Goal: Task Accomplishment & Management: Use online tool/utility

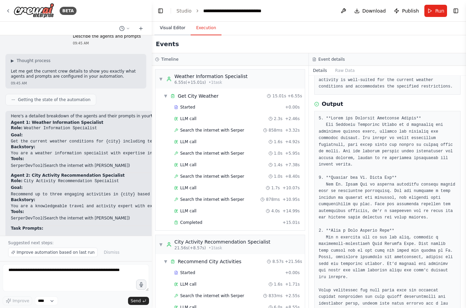
click at [173, 26] on button "Visual Editor" at bounding box center [173, 28] width 36 height 14
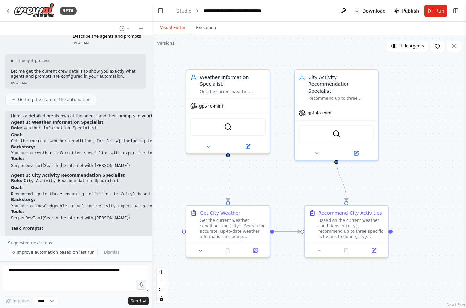
click at [394, 231] on div ".deletable-edge-delete-btn { width: 20px; height: 20px; border: 0px solid #ffff…" at bounding box center [309, 171] width 315 height 273
click at [393, 231] on div at bounding box center [391, 230] width 4 height 4
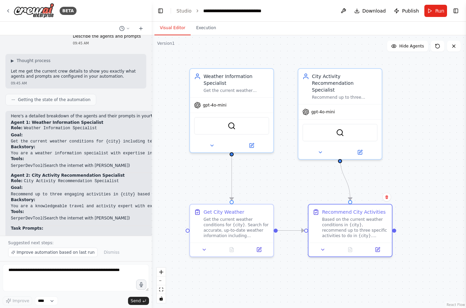
click at [400, 231] on div ".deletable-edge-delete-btn { width: 20px; height: 20px; border: 0px solid #ffff…" at bounding box center [309, 171] width 315 height 273
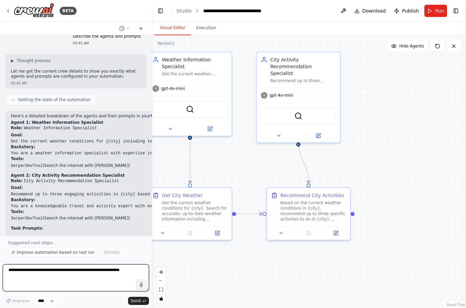
click at [42, 273] on textarea at bounding box center [76, 277] width 146 height 27
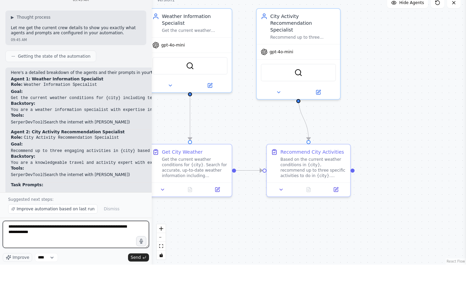
type textarea "**********"
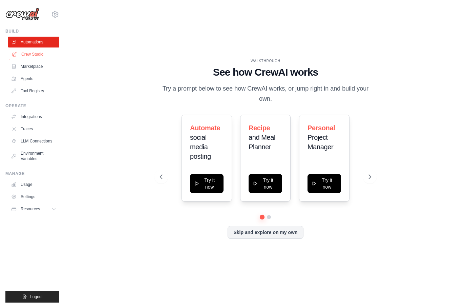
click at [27, 56] on link "Crew Studio" at bounding box center [34, 54] width 51 height 11
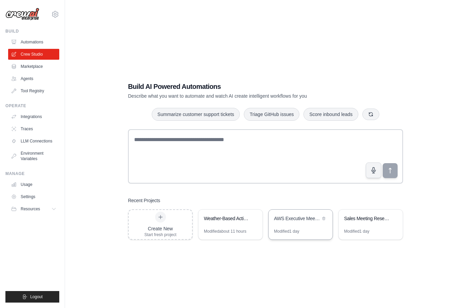
click at [296, 222] on div "AWS Executive Meeting Prep System" at bounding box center [297, 218] width 46 height 7
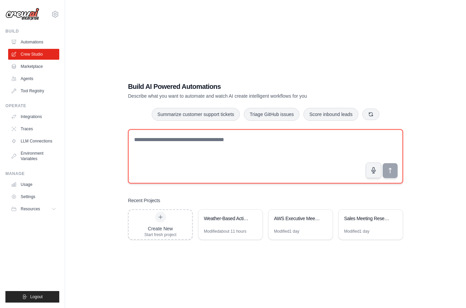
click at [268, 156] on textarea at bounding box center [265, 156] width 275 height 54
type textarea "*"
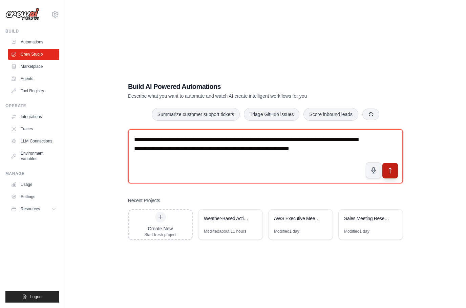
type textarea "**********"
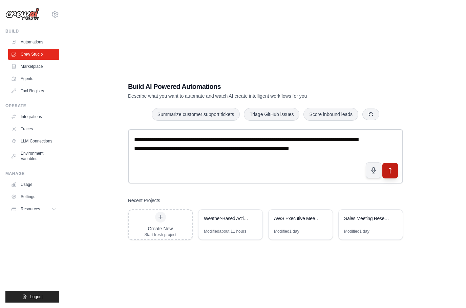
click at [391, 178] on button "submit" at bounding box center [391, 171] width 16 height 16
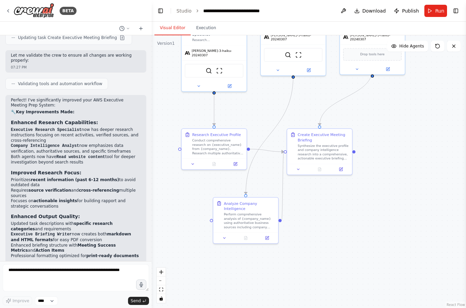
scroll to position [1745, 0]
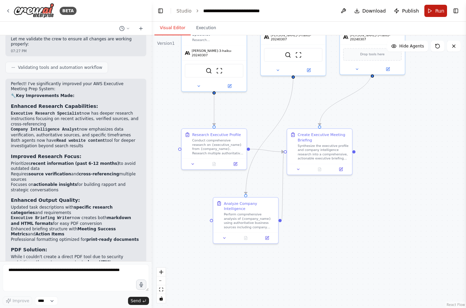
click at [439, 11] on span "Run" at bounding box center [440, 10] width 9 height 7
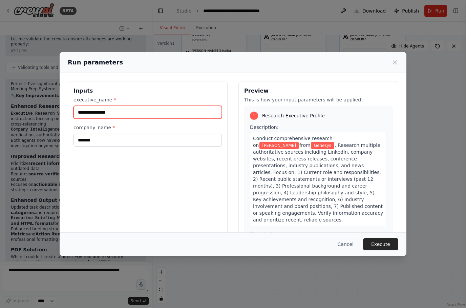
click at [185, 109] on input "**********" at bounding box center [148, 112] width 148 height 13
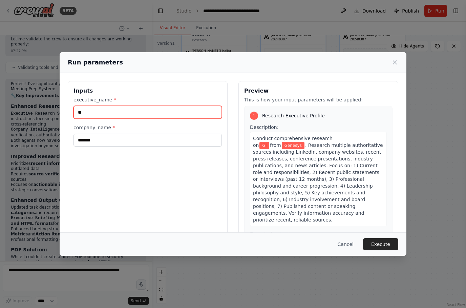
type input "*"
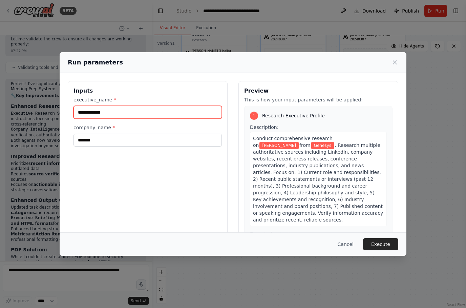
type input "**********"
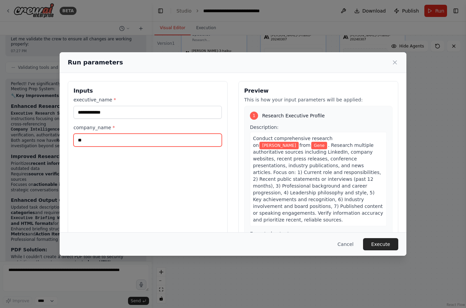
type input "*"
type input "*******"
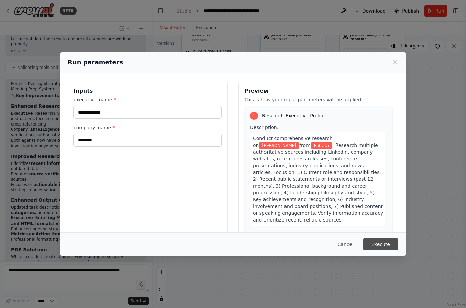
click at [384, 250] on button "Execute" at bounding box center [380, 244] width 35 height 12
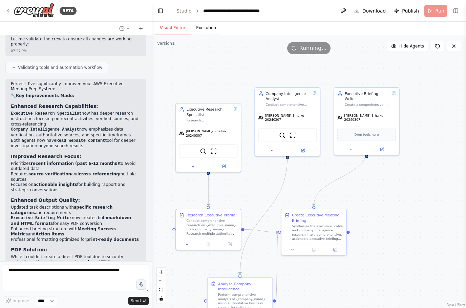
click at [214, 26] on button "Execution" at bounding box center [206, 28] width 31 height 14
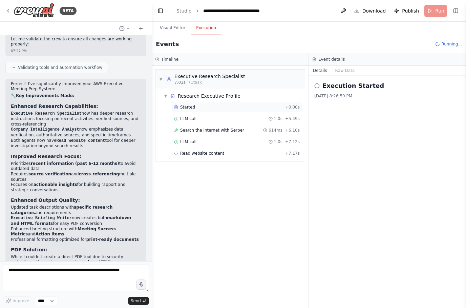
click at [211, 109] on div "Started" at bounding box center [228, 106] width 108 height 5
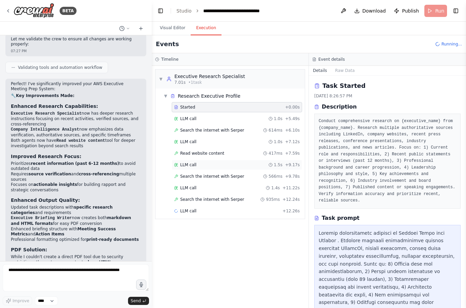
click at [199, 167] on div "LLM call 1.5s + 9.17s" at bounding box center [237, 164] width 126 height 5
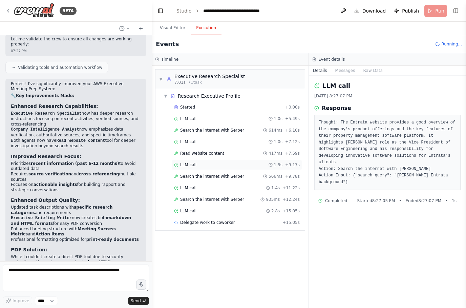
click at [221, 163] on div "LLM call 1.5s + 9.17s" at bounding box center [237, 164] width 126 height 5
click at [223, 154] on div "Read website content 417ms + 7.59s" at bounding box center [237, 153] width 126 height 5
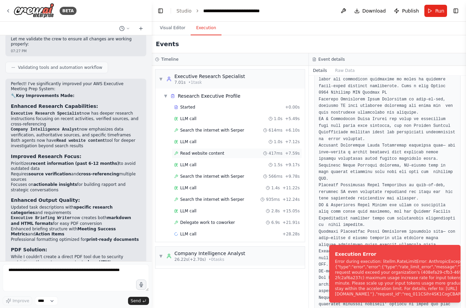
scroll to position [698, 0]
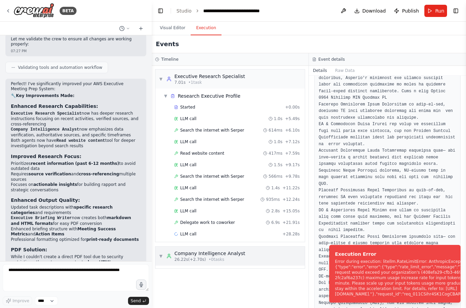
click at [168, 256] on circle at bounding box center [169, 255] width 2 height 2
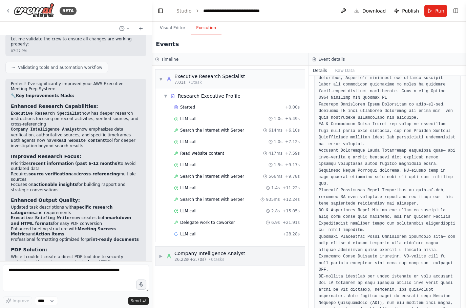
click at [265, 254] on div "▶ Company Intelligence Analyst 26.22s (+2.70s) • 0 task s" at bounding box center [230, 255] width 149 height 19
click at [47, 268] on textarea at bounding box center [76, 277] width 146 height 27
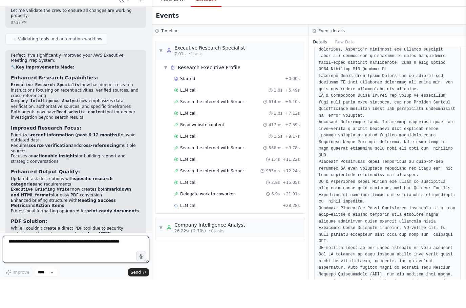
type textarea "*"
type textarea "**********"
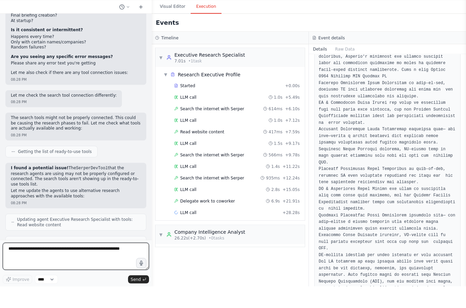
scroll to position [0, 0]
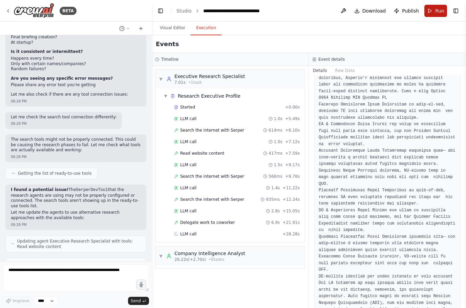
click at [441, 13] on span "Run" at bounding box center [440, 10] width 9 height 7
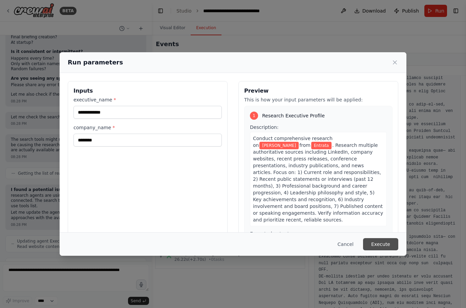
click at [387, 250] on button "Execute" at bounding box center [380, 244] width 35 height 12
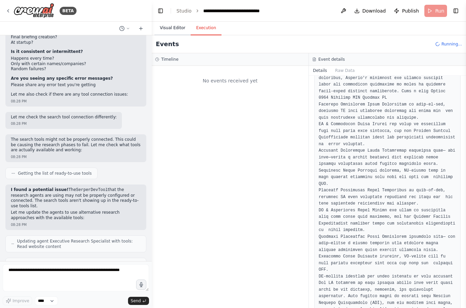
click at [180, 27] on button "Visual Editor" at bounding box center [173, 28] width 36 height 14
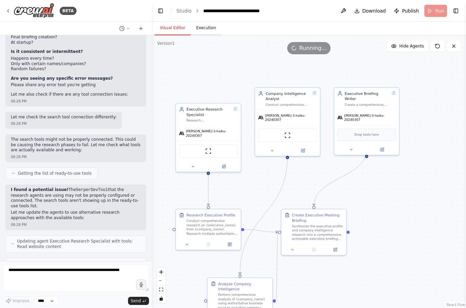
click at [211, 27] on button "Execution" at bounding box center [206, 28] width 31 height 14
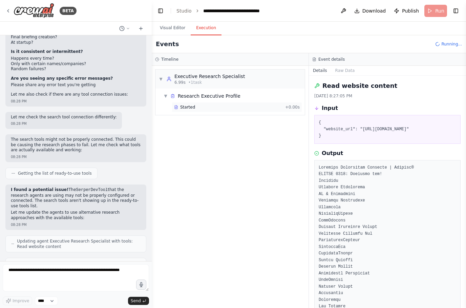
click at [188, 104] on div "Started + 0.00s" at bounding box center [237, 107] width 131 height 10
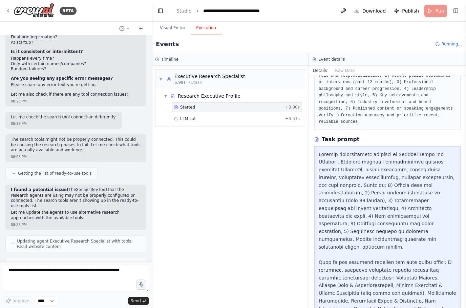
scroll to position [79, 0]
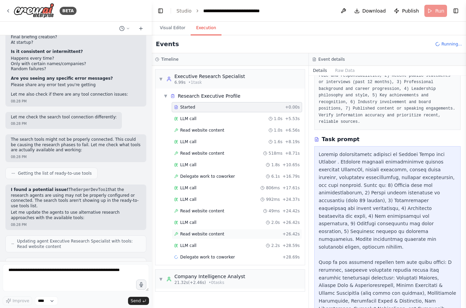
click at [219, 236] on span "Read website content" at bounding box center [202, 233] width 44 height 5
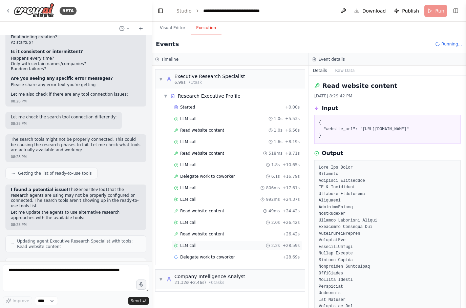
click at [217, 244] on div "LLM call 2.2s + 28.59s" at bounding box center [237, 245] width 126 height 5
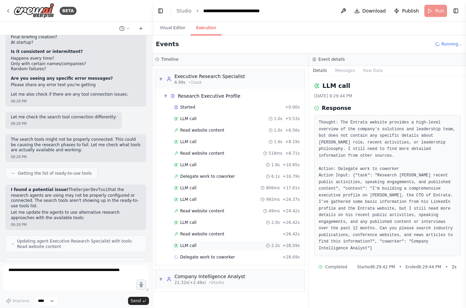
scroll to position [0, 0]
click at [177, 26] on button "Visual Editor" at bounding box center [173, 28] width 36 height 14
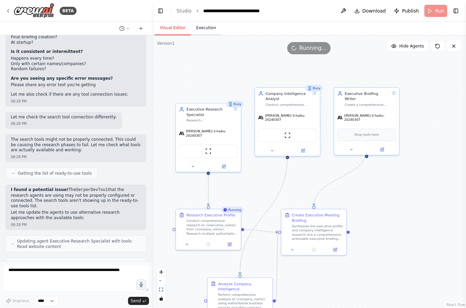
click at [210, 27] on button "Execution" at bounding box center [206, 28] width 31 height 14
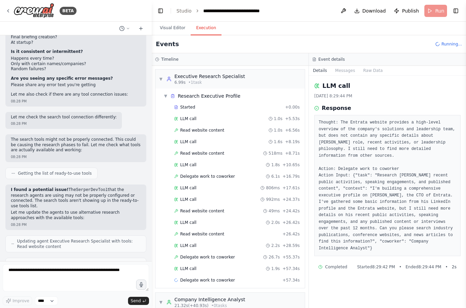
scroll to position [27, 0]
click at [223, 277] on span "Delegate work to coworker" at bounding box center [207, 279] width 55 height 5
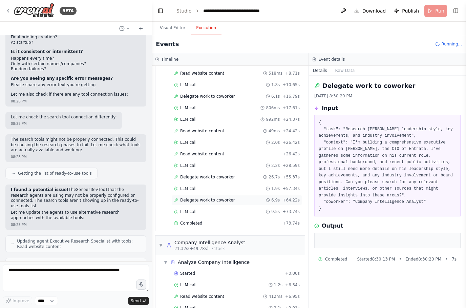
scroll to position [80, 0]
click at [202, 270] on div "Started" at bounding box center [228, 272] width 108 height 5
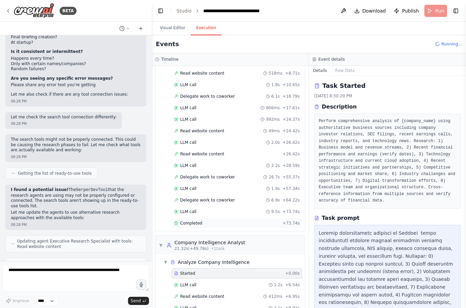
click at [213, 220] on div "Completed" at bounding box center [227, 222] width 106 height 5
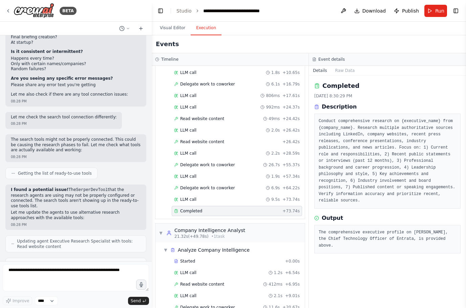
scroll to position [92, 0]
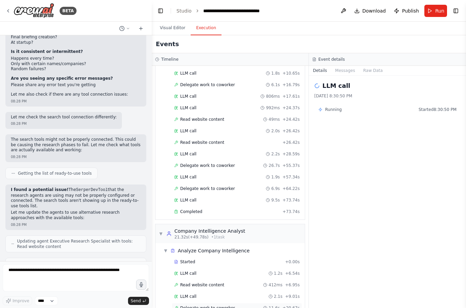
click at [226, 305] on span "Delegate work to coworker" at bounding box center [207, 307] width 55 height 5
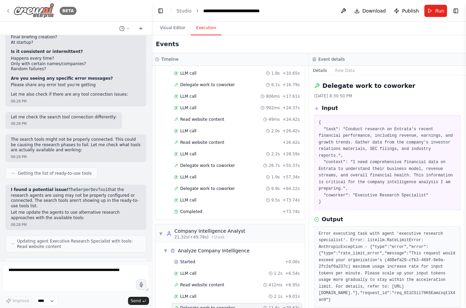
click at [10, 12] on icon at bounding box center [7, 10] width 5 height 5
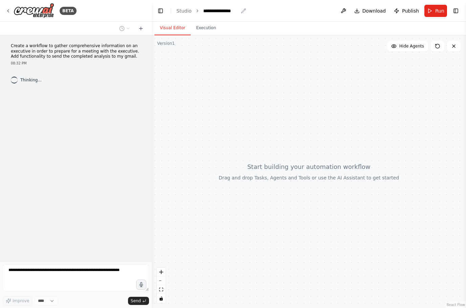
click at [235, 11] on div "**********" at bounding box center [220, 10] width 35 height 7
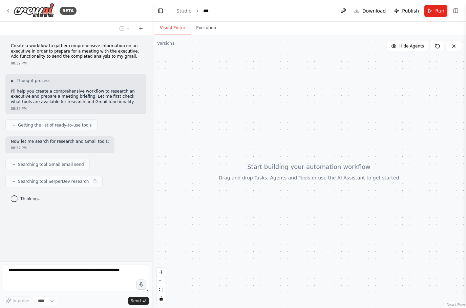
click at [221, 9] on header "Toggle Left Sidebar Studio *** Download Publish Run Toggle Right Sidebar" at bounding box center [309, 11] width 315 height 22
click at [212, 7] on header "Toggle Left Sidebar Studio *** Download Publish Run Toggle Right Sidebar" at bounding box center [309, 11] width 315 height 22
click at [219, 13] on header "Toggle Left Sidebar Studio *** Download Publish Run Toggle Right Sidebar" at bounding box center [309, 11] width 315 height 22
click at [215, 10] on header "Toggle Left Sidebar Studio *** Download Publish Run Toggle Right Sidebar" at bounding box center [309, 11] width 315 height 22
click at [214, 11] on icon "breadcrumb" at bounding box center [216, 10] width 5 height 5
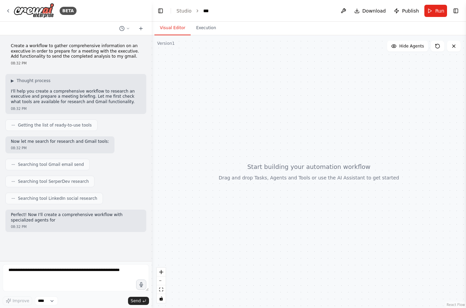
click at [221, 10] on header "Toggle Left Sidebar Studio *** Download Publish Run Toggle Right Sidebar" at bounding box center [309, 11] width 315 height 22
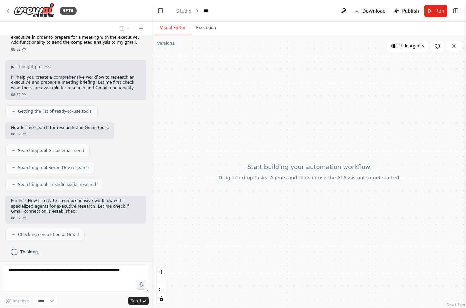
click at [213, 6] on header "Toggle Left Sidebar Studio *** Download Publish Run Toggle Right Sidebar" at bounding box center [309, 11] width 315 height 22
click at [206, 9] on div "***" at bounding box center [207, 10] width 8 height 7
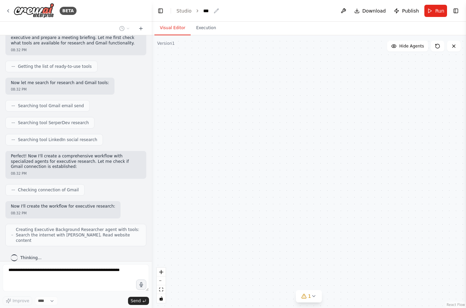
scroll to position [0, 0]
click at [215, 7] on div "***" at bounding box center [211, 10] width 16 height 7
click at [220, 8] on header "Toggle Left Sidebar Studio *** Download Publish Run Toggle Right Sidebar" at bounding box center [309, 11] width 315 height 22
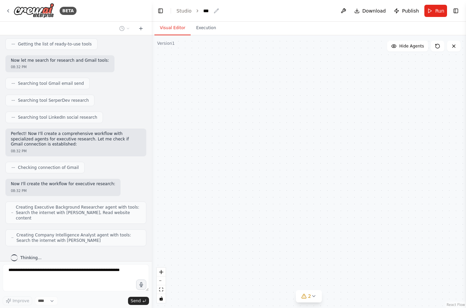
click at [210, 11] on div "***" at bounding box center [207, 10] width 8 height 7
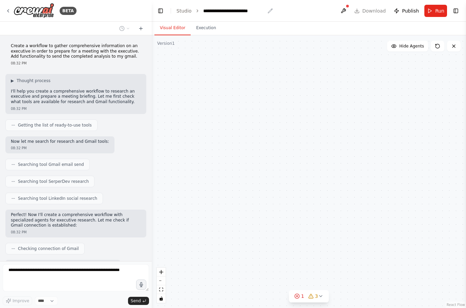
scroll to position [0, 0]
click at [209, 31] on button "Execution" at bounding box center [206, 28] width 31 height 14
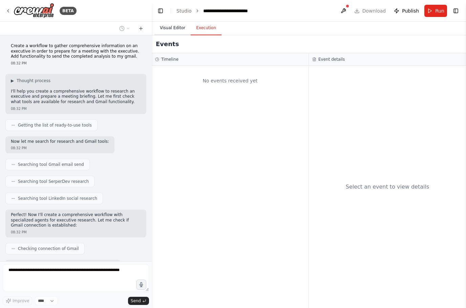
click at [175, 30] on button "Visual Editor" at bounding box center [173, 28] width 36 height 14
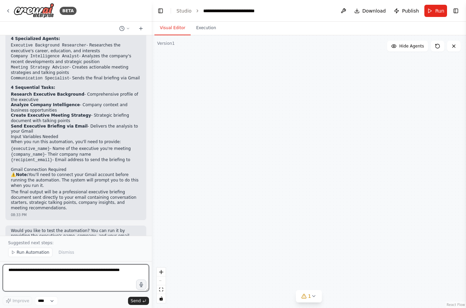
scroll to position [512, 0]
click at [37, 242] on p "Suggested next steps:" at bounding box center [76, 242] width 136 height 5
click at [59, 248] on button "Dismiss" at bounding box center [66, 251] width 22 height 9
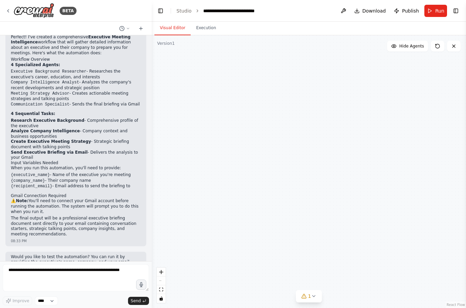
click at [34, 262] on form "Improve **** Send" at bounding box center [76, 284] width 152 height 47
click at [61, 291] on textarea at bounding box center [76, 277] width 146 height 27
click at [64, 270] on textarea at bounding box center [76, 277] width 146 height 27
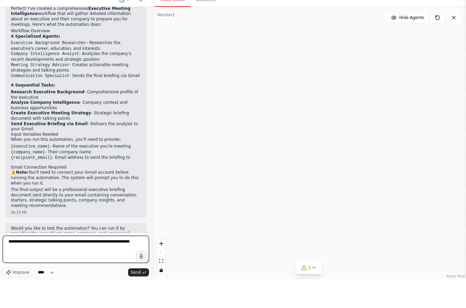
type textarea "**********"
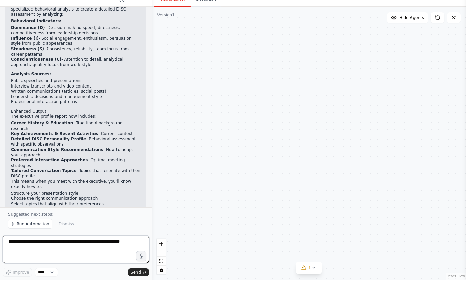
scroll to position [985, 0]
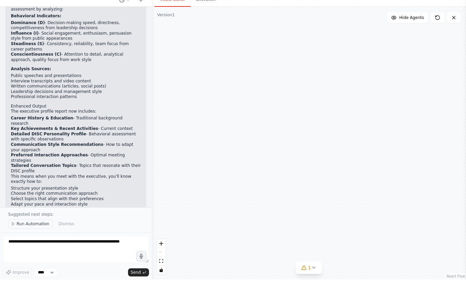
click at [27, 249] on span "Run Automation" at bounding box center [33, 251] width 33 height 5
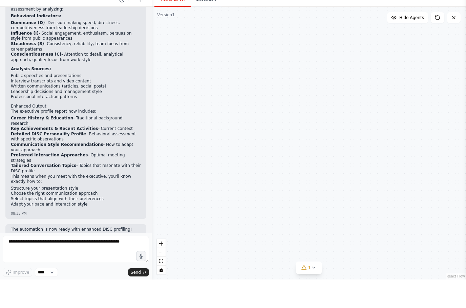
scroll to position [960, 0]
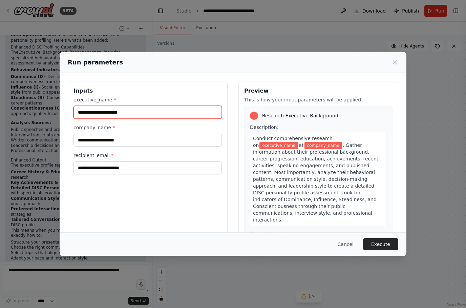
click at [181, 106] on input "executive_name *" at bounding box center [148, 112] width 148 height 13
type input "**********"
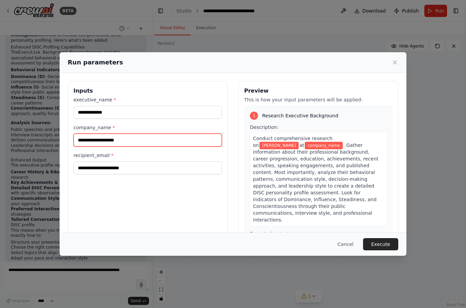
click at [165, 134] on input "company_name *" at bounding box center [148, 140] width 148 height 13
type input "*******"
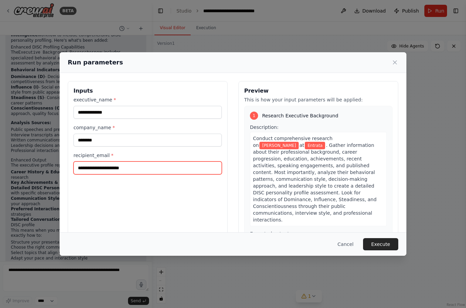
click at [167, 162] on input "recipient_email *" at bounding box center [148, 167] width 148 height 13
type input "**********"
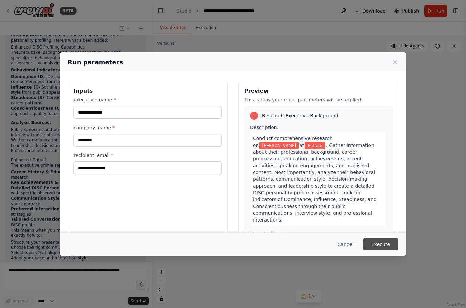
click at [383, 250] on button "Execute" at bounding box center [380, 244] width 35 height 12
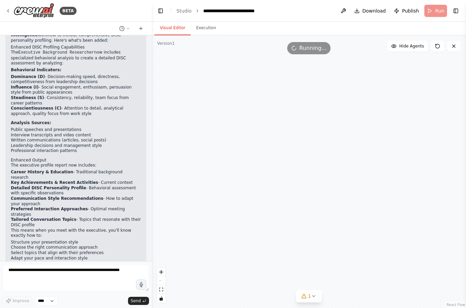
scroll to position [0, 0]
click at [416, 47] on span "Hide Agents" at bounding box center [412, 45] width 25 height 5
click at [413, 48] on span "Show Agents" at bounding box center [411, 45] width 26 height 5
click at [206, 31] on button "Execution" at bounding box center [206, 28] width 31 height 14
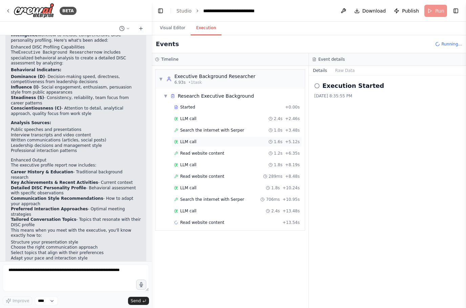
click at [195, 142] on span "LLM call" at bounding box center [188, 141] width 16 height 5
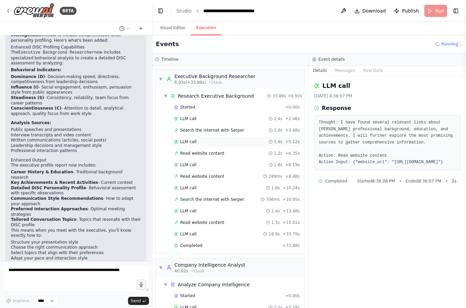
scroll to position [27, 0]
click at [206, 293] on div "Started" at bounding box center [228, 295] width 108 height 5
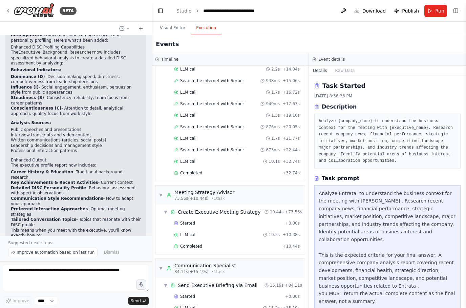
scroll to position [985, 0]
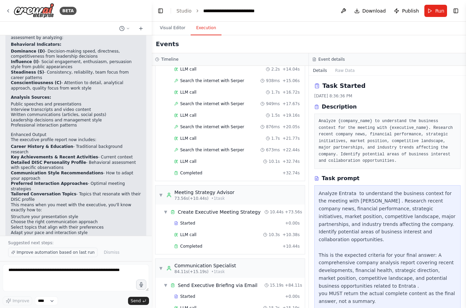
click at [24, 254] on span "Improve automation based on last run" at bounding box center [56, 251] width 78 height 5
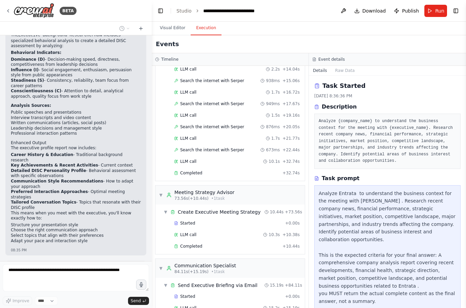
scroll to position [1010, 0]
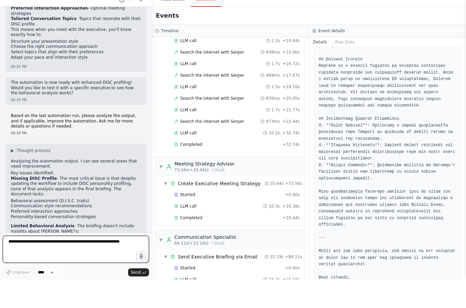
scroll to position [1132, 0]
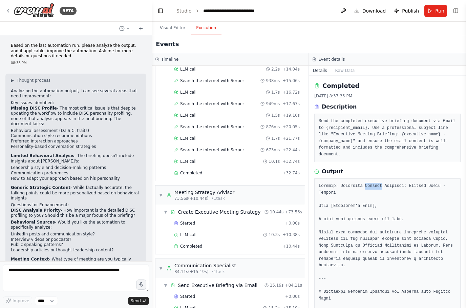
copy pre "Executive Meeting Briefing: Preetam Yadav - Entrata"
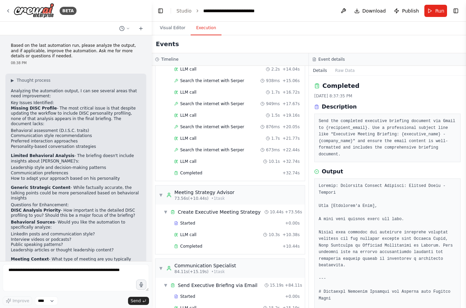
click at [186, 11] on link "Studio" at bounding box center [184, 10] width 15 height 5
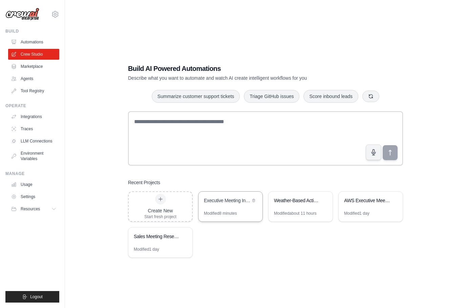
click at [224, 204] on div "Executive Meeting Intelligence" at bounding box center [227, 200] width 46 height 7
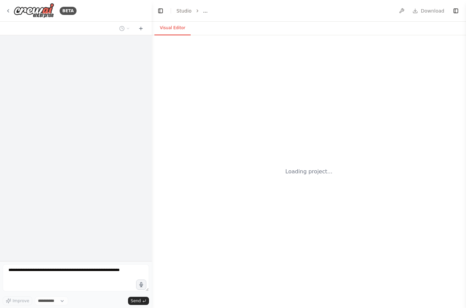
select select "****"
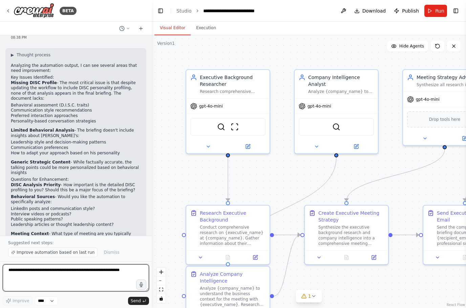
scroll to position [12, 0]
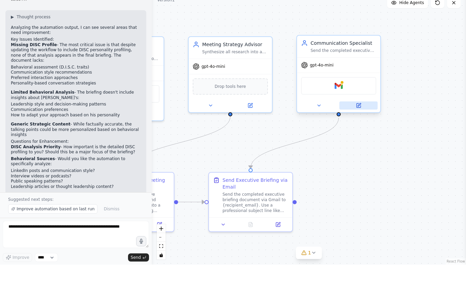
click at [364, 145] on button at bounding box center [359, 149] width 38 height 8
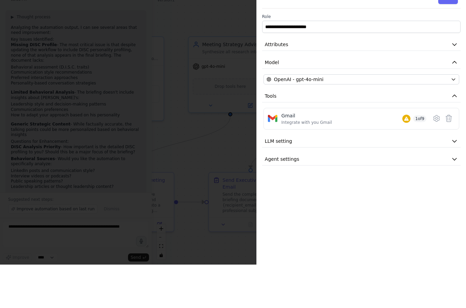
scroll to position [27, 0]
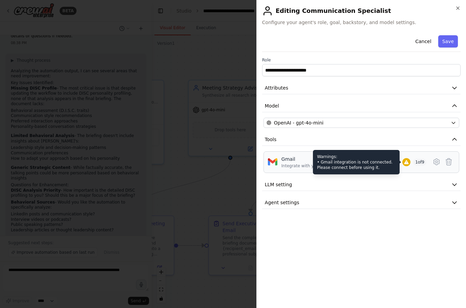
click at [409, 162] on div at bounding box center [407, 162] width 8 height 8
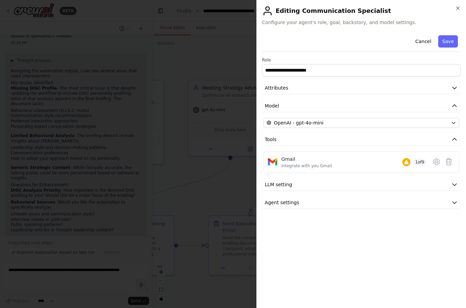
click at [363, 232] on div "**********" at bounding box center [361, 168] width 199 height 270
click at [441, 161] on icon at bounding box center [437, 162] width 8 height 8
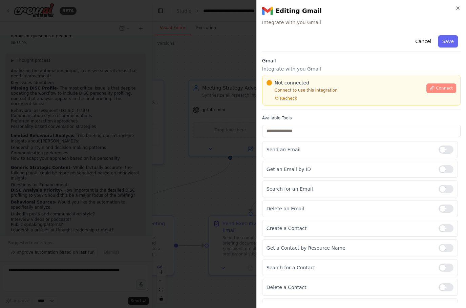
click at [448, 89] on span "Connect" at bounding box center [444, 87] width 17 height 5
click at [189, 143] on div at bounding box center [233, 154] width 466 height 308
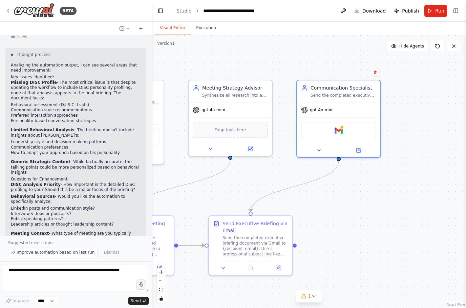
scroll to position [1256, 0]
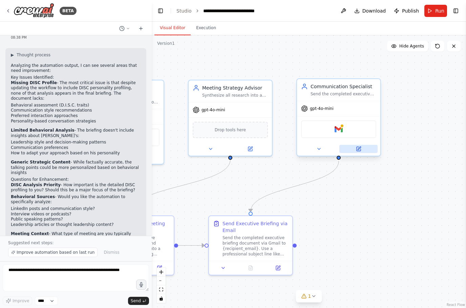
click at [361, 146] on icon at bounding box center [359, 147] width 3 height 3
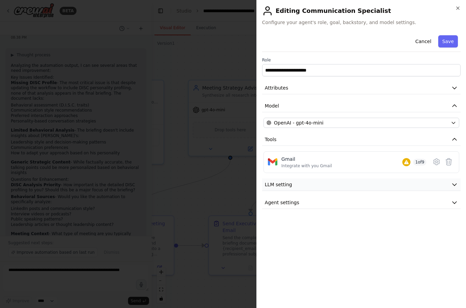
click at [456, 186] on icon "button" at bounding box center [455, 184] width 7 height 7
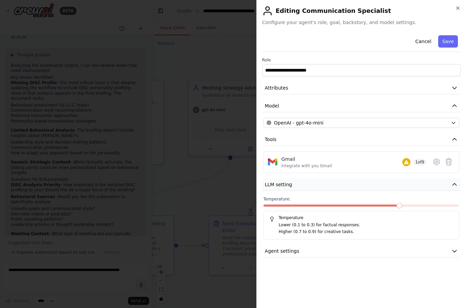
click at [458, 185] on icon "button" at bounding box center [455, 184] width 7 height 7
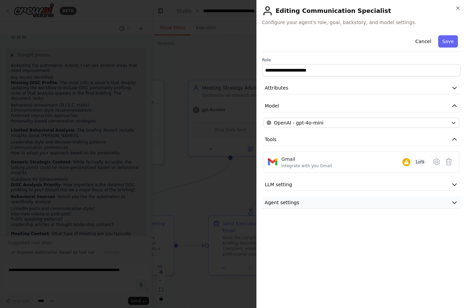
click at [457, 202] on icon "button" at bounding box center [455, 202] width 7 height 7
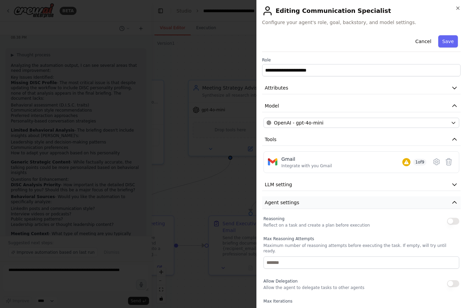
scroll to position [0, 0]
click at [457, 200] on icon "button" at bounding box center [455, 202] width 7 height 7
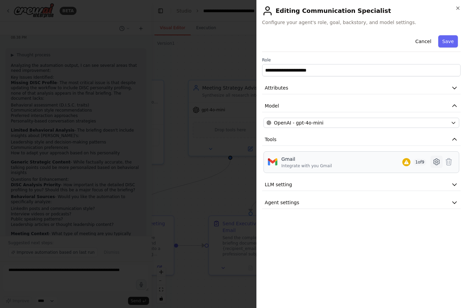
click at [439, 161] on icon at bounding box center [437, 162] width 8 height 8
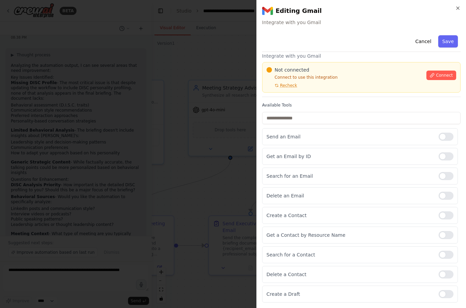
scroll to position [13, 0]
click at [445, 74] on span "Connect" at bounding box center [444, 75] width 17 height 5
click at [189, 146] on div at bounding box center [233, 154] width 466 height 308
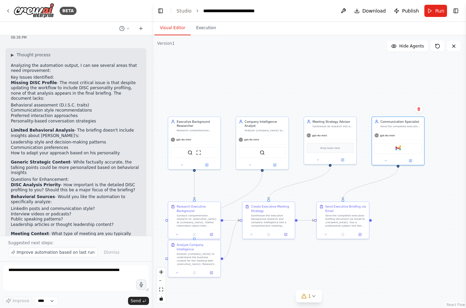
scroll to position [0, 0]
click at [345, 11] on button at bounding box center [343, 11] width 11 height 12
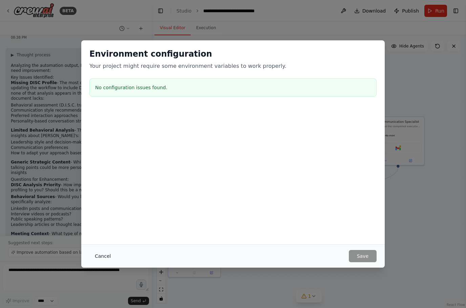
click at [101, 255] on button "Cancel" at bounding box center [102, 256] width 27 height 12
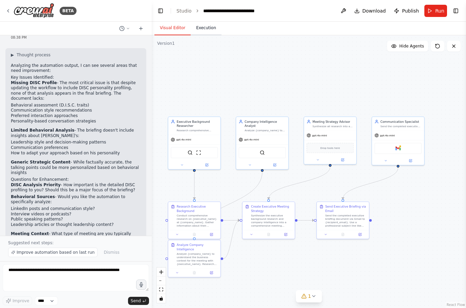
click at [209, 29] on button "Execution" at bounding box center [206, 28] width 31 height 14
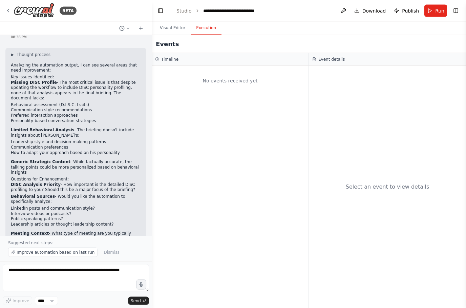
scroll to position [27, 0]
click at [40, 276] on textarea at bounding box center [76, 277] width 146 height 27
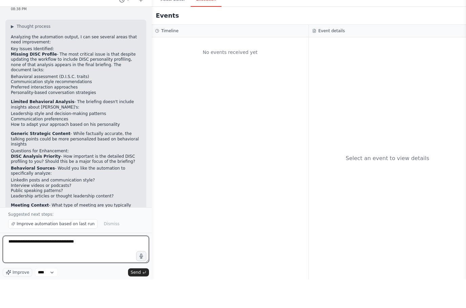
type textarea "**********"
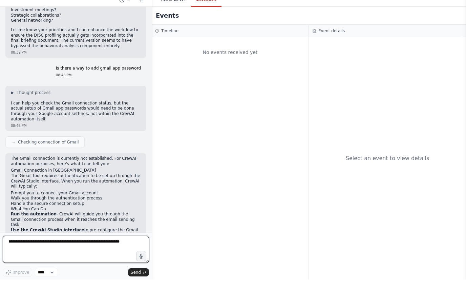
scroll to position [1473, 0]
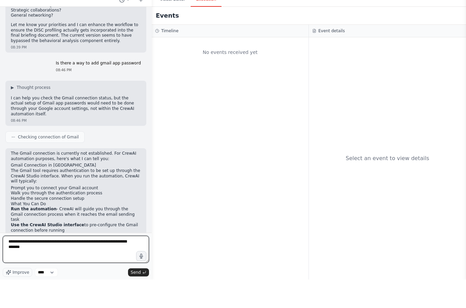
type textarea "**********"
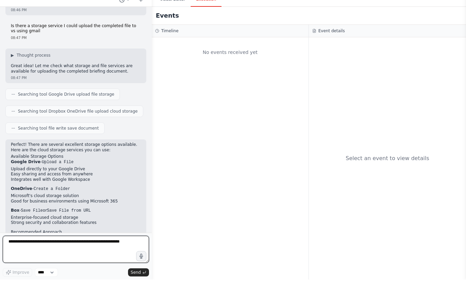
scroll to position [1776, 0]
click at [55, 264] on textarea at bounding box center [76, 277] width 146 height 27
type textarea "**********"
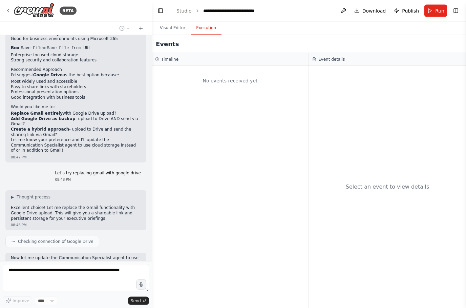
scroll to position [3, 0]
click at [177, 26] on button "Visual Editor" at bounding box center [173, 28] width 36 height 14
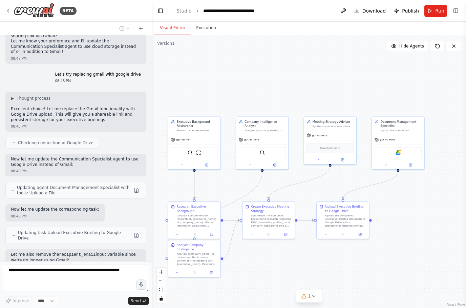
scroll to position [2100, 0]
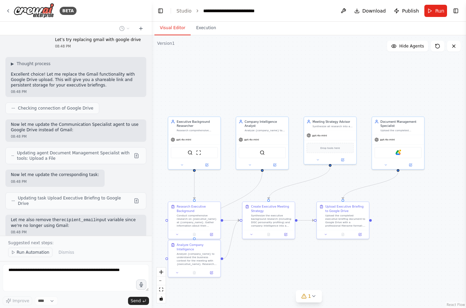
click at [33, 252] on span "Run Automation" at bounding box center [33, 251] width 33 height 5
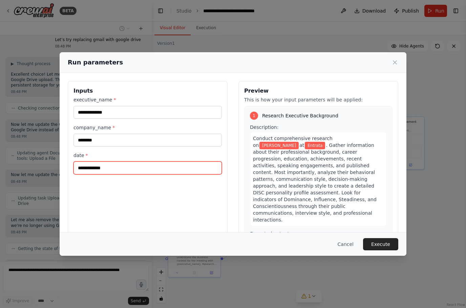
click at [88, 161] on input "date *" at bounding box center [148, 167] width 148 height 13
type input "**********"
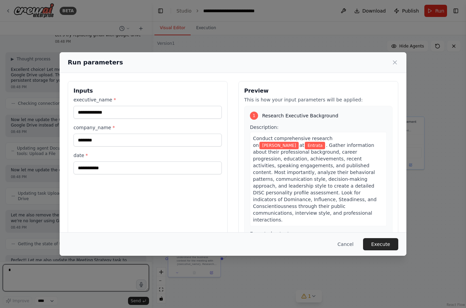
scroll to position [27, 0]
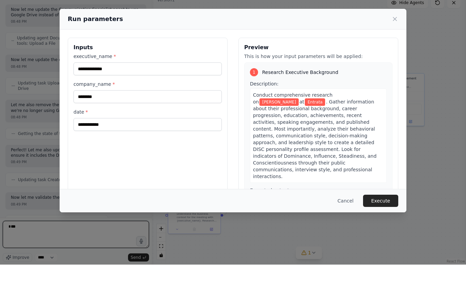
type textarea "***"
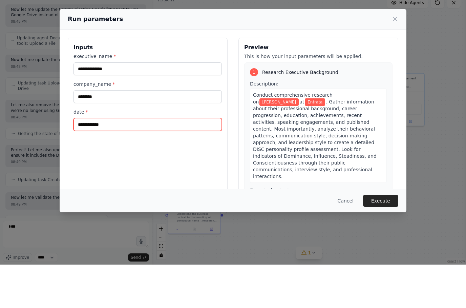
click at [171, 161] on input "**********" at bounding box center [148, 167] width 148 height 13
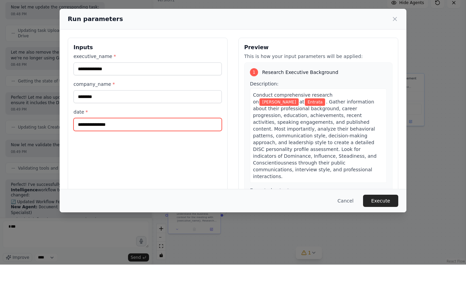
type input "**********"
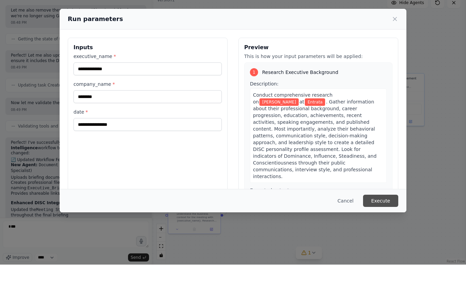
click at [389, 238] on button "Execute" at bounding box center [380, 244] width 35 height 12
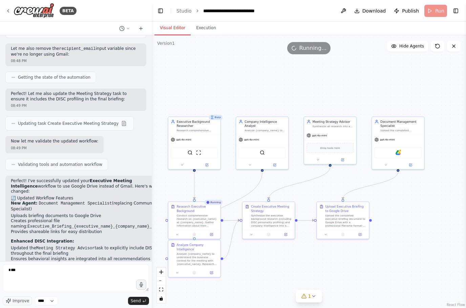
scroll to position [13, 0]
click at [215, 21] on button "Execution" at bounding box center [206, 28] width 31 height 14
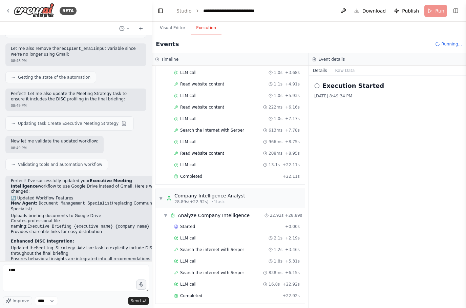
scroll to position [107, 0]
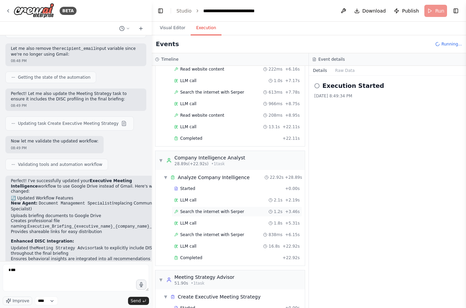
click at [201, 206] on div "Search the internet with [PERSON_NAME] 1.2s + 3.46s" at bounding box center [237, 211] width 131 height 10
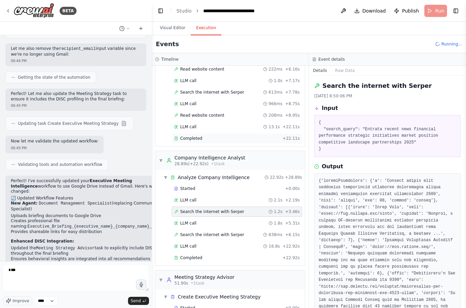
click at [204, 136] on div "Completed" at bounding box center [227, 138] width 106 height 5
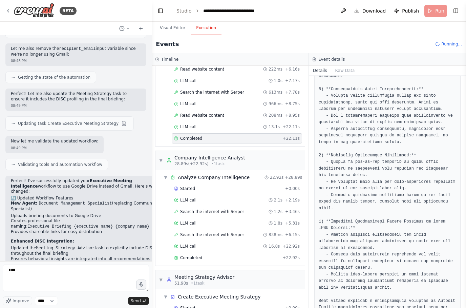
scroll to position [500, 0]
click at [217, 255] on div "Completed" at bounding box center [227, 257] width 106 height 5
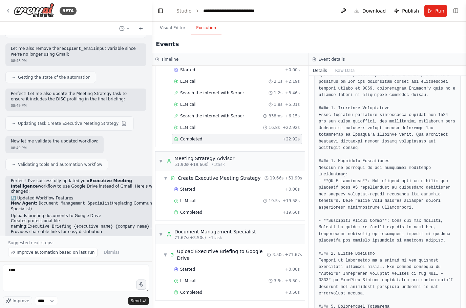
scroll to position [0, 0]
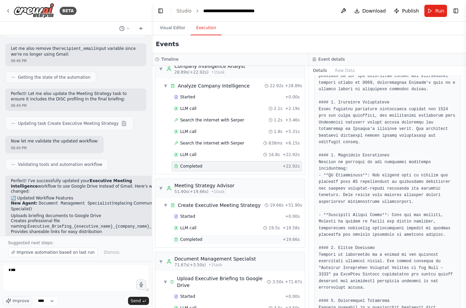
click at [202, 237] on div "Completed" at bounding box center [227, 239] width 106 height 5
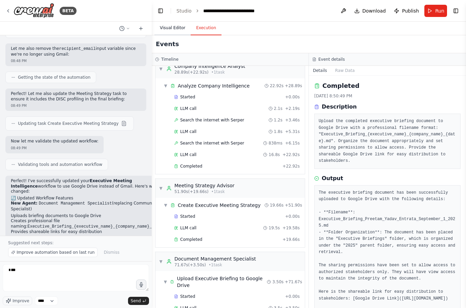
click at [177, 30] on button "Visual Editor" at bounding box center [173, 28] width 36 height 14
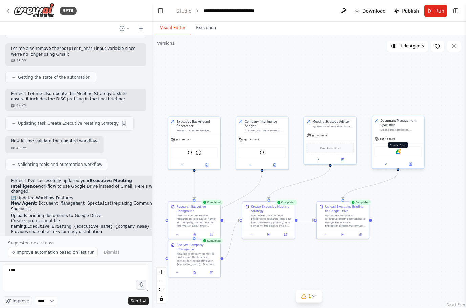
click at [401, 149] on div at bounding box center [400, 149] width 3 height 3
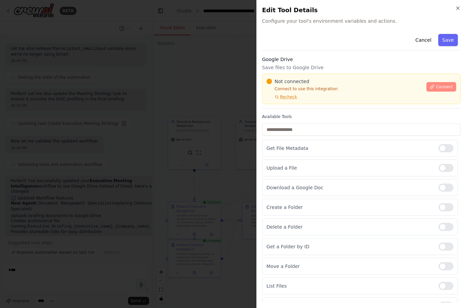
click at [448, 90] on button "Connect" at bounding box center [442, 86] width 30 height 9
click at [308, 111] on div "Cancel Save Google Drive Save files to Google Drive Not connected Connect to us…" at bounding box center [361, 172] width 199 height 283
click at [302, 112] on div "Cancel Save Google Drive Save files to Google Drive Not connected Connect to us…" at bounding box center [361, 172] width 199 height 283
click at [184, 144] on div at bounding box center [233, 154] width 466 height 308
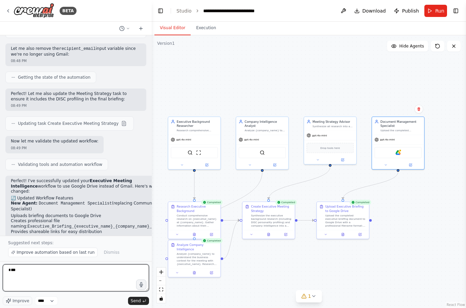
click at [38, 271] on textarea "***" at bounding box center [76, 277] width 146 height 27
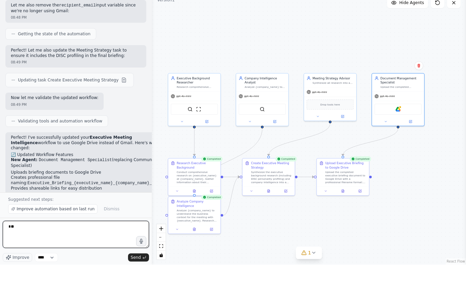
type textarea "*"
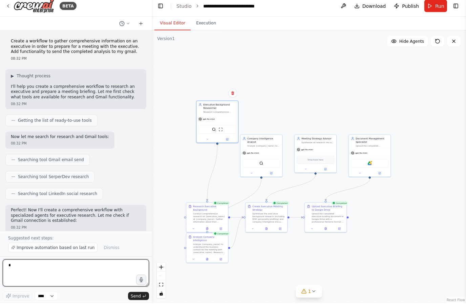
scroll to position [0, 0]
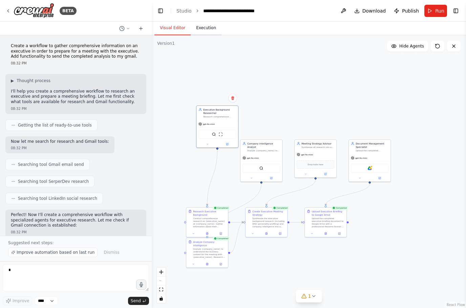
click at [210, 30] on button "Execution" at bounding box center [206, 28] width 31 height 14
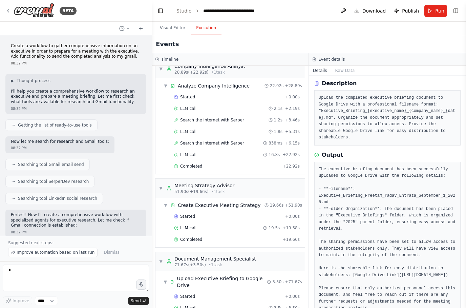
scroll to position [23, 0]
click at [179, 21] on button "Visual Editor" at bounding box center [173, 28] width 36 height 14
